Goal: Task Accomplishment & Management: Use online tool/utility

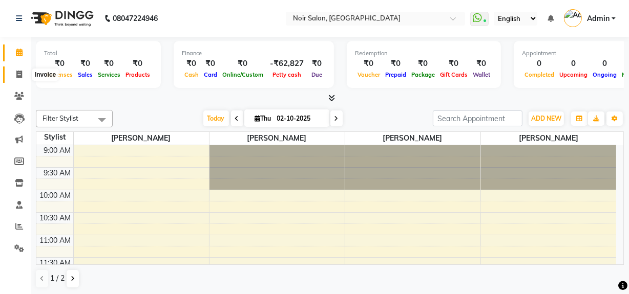
click at [16, 74] on icon at bounding box center [19, 75] width 6 height 8
select select "service"
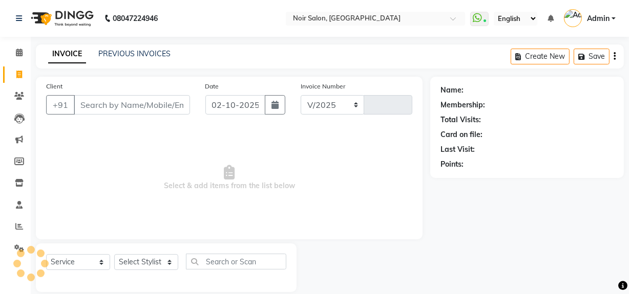
select select "5495"
type input "1603"
click at [103, 108] on input "Client" at bounding box center [132, 104] width 116 height 19
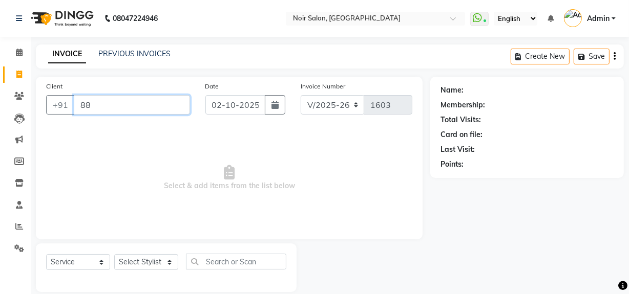
click at [125, 108] on input "88" at bounding box center [132, 104] width 116 height 19
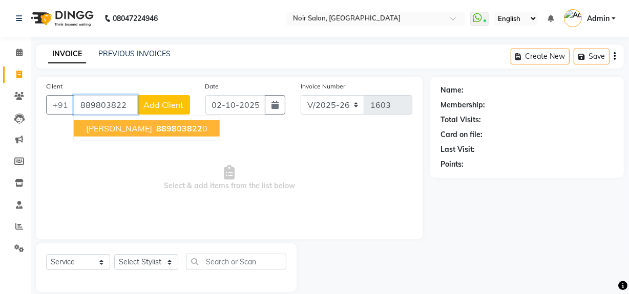
click at [156, 130] on span "889803822" at bounding box center [179, 128] width 46 height 10
type input "8898038220"
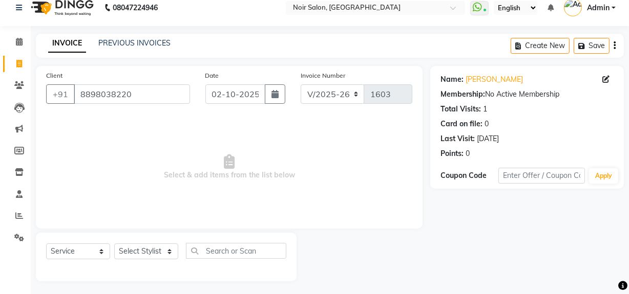
scroll to position [13, 0]
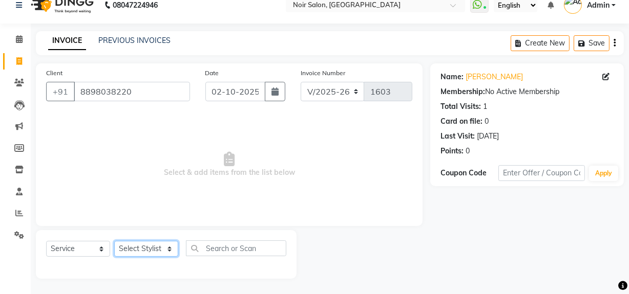
click at [138, 253] on select "Select Stylist [PERSON_NAME] [PERSON_NAME] Noir (Login) [PERSON_NAME] [PERSON_N…" at bounding box center [146, 249] width 64 height 16
select select "87449"
click at [114, 241] on select "Select Stylist [PERSON_NAME] [PERSON_NAME] Noir (Login) [PERSON_NAME] [PERSON_N…" at bounding box center [146, 249] width 64 height 16
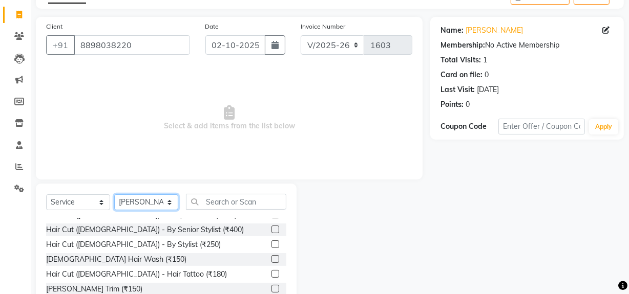
scroll to position [93, 0]
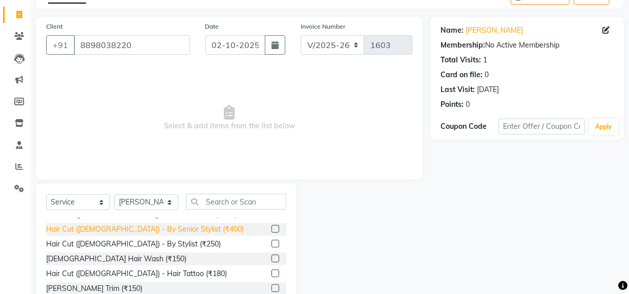
click at [164, 224] on div "Hair Cut ([DEMOGRAPHIC_DATA]) - By Senior Stylist (₹400)" at bounding box center [145, 229] width 198 height 11
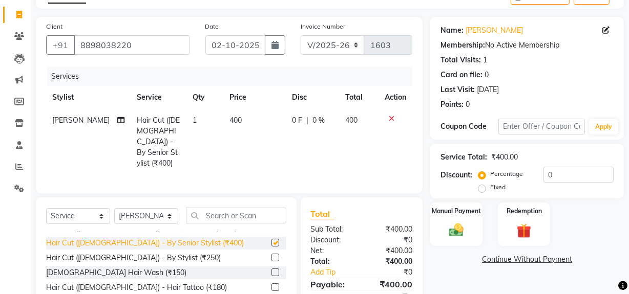
checkbox input "false"
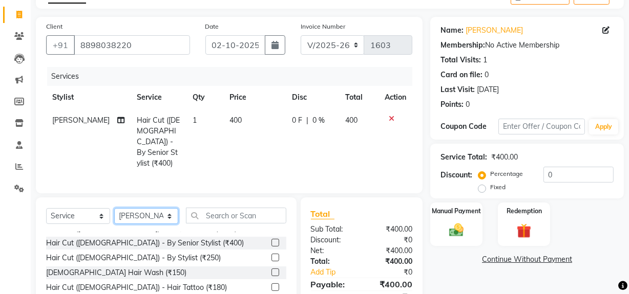
click at [146, 208] on select "Select Stylist [PERSON_NAME] [PERSON_NAME] Noir (Login) [PERSON_NAME] [PERSON_N…" at bounding box center [146, 216] width 64 height 16
select select "92142"
click at [114, 208] on select "Select Stylist [PERSON_NAME] [PERSON_NAME] Noir (Login) [PERSON_NAME] [PERSON_N…" at bounding box center [146, 216] width 64 height 16
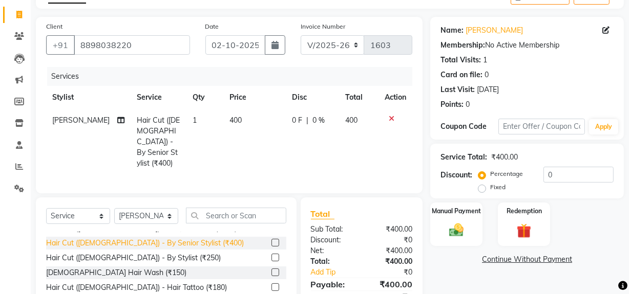
click at [146, 238] on div "Hair Cut ([DEMOGRAPHIC_DATA]) - By Senior Stylist (₹400)" at bounding box center [145, 243] width 198 height 11
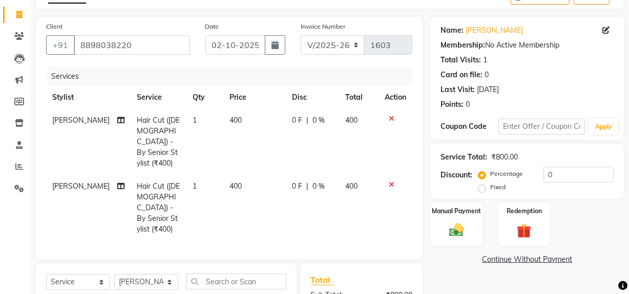
checkbox input "false"
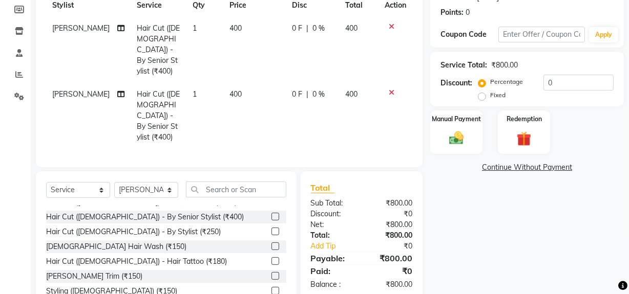
scroll to position [159, 0]
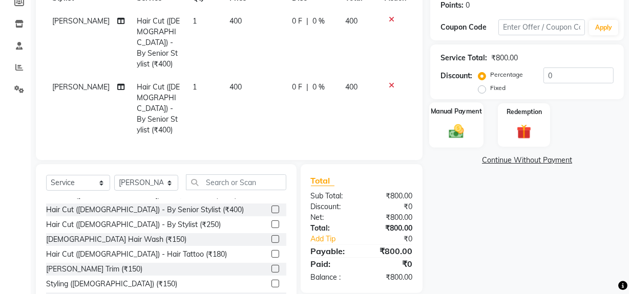
click at [453, 134] on img at bounding box center [456, 130] width 25 height 17
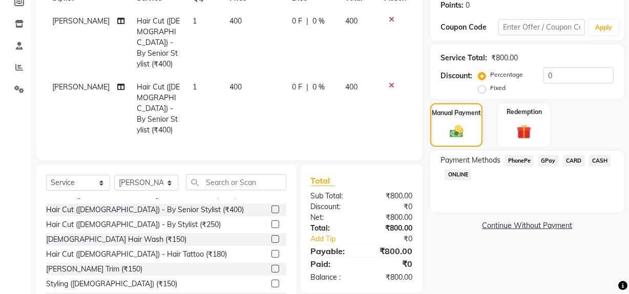
click at [550, 162] on span "GPay" at bounding box center [547, 161] width 21 height 12
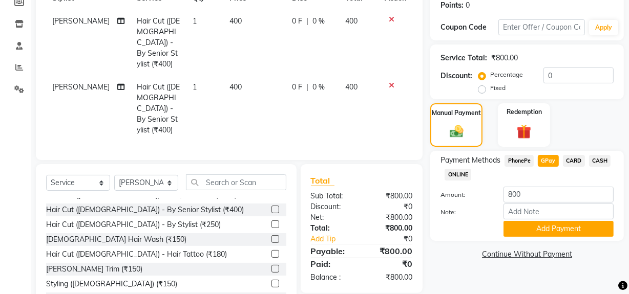
click at [548, 239] on div "Payment Methods PhonePe GPay CARD CASH ONLINE Amount: 800 Note: Add Payment" at bounding box center [526, 196] width 193 height 90
click at [548, 230] on button "Add Payment" at bounding box center [558, 229] width 110 height 16
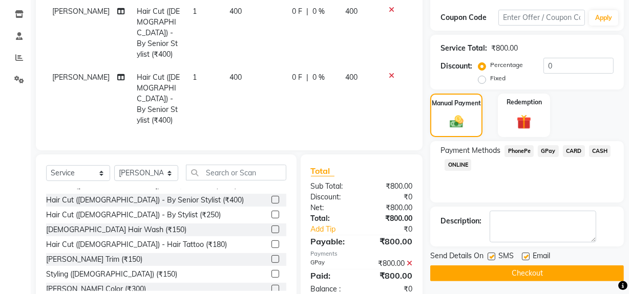
scroll to position [170, 0]
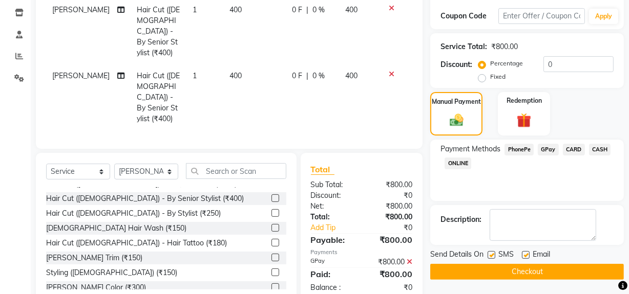
click at [491, 258] on div at bounding box center [490, 256] width 7 height 11
click at [491, 256] on label at bounding box center [491, 255] width 8 height 8
click at [491, 256] on input "checkbox" at bounding box center [490, 255] width 7 height 7
checkbox input "false"
click at [523, 253] on label at bounding box center [526, 255] width 8 height 8
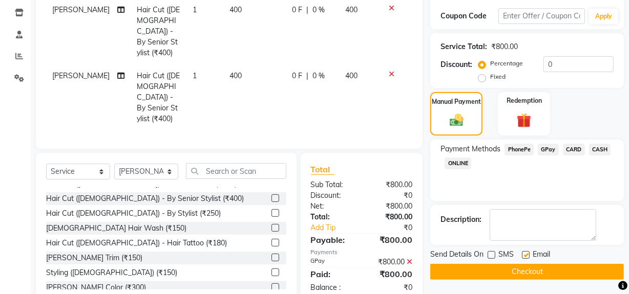
click at [523, 253] on input "checkbox" at bounding box center [525, 255] width 7 height 7
checkbox input "false"
click at [522, 271] on button "Checkout" at bounding box center [526, 272] width 193 height 16
